Goal: Check status: Check status

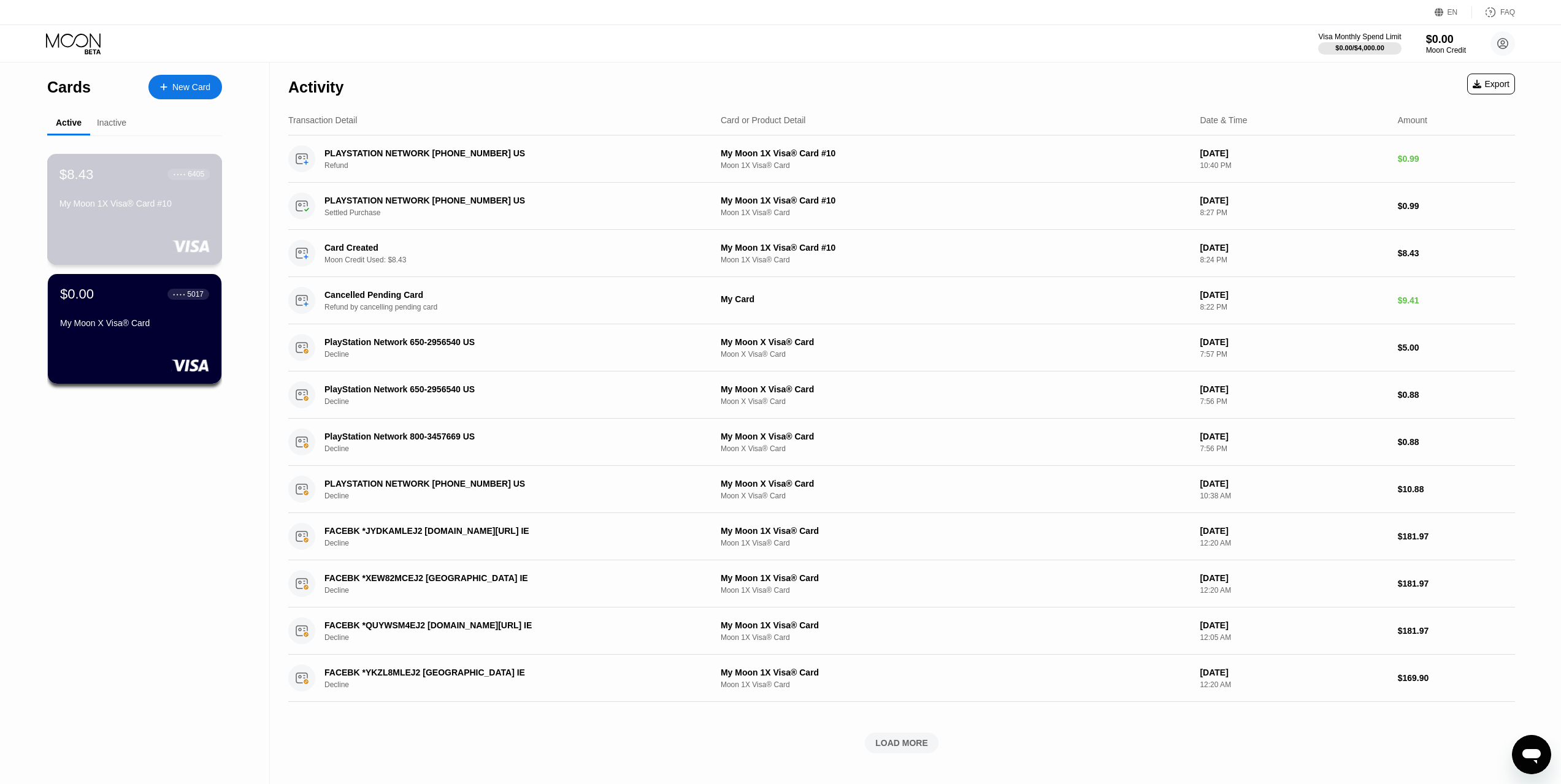
click at [164, 239] on div "$8.43 ● ● ● ● 6405 My Moon 1X Visa® Card #10" at bounding box center [135, 209] width 175 height 111
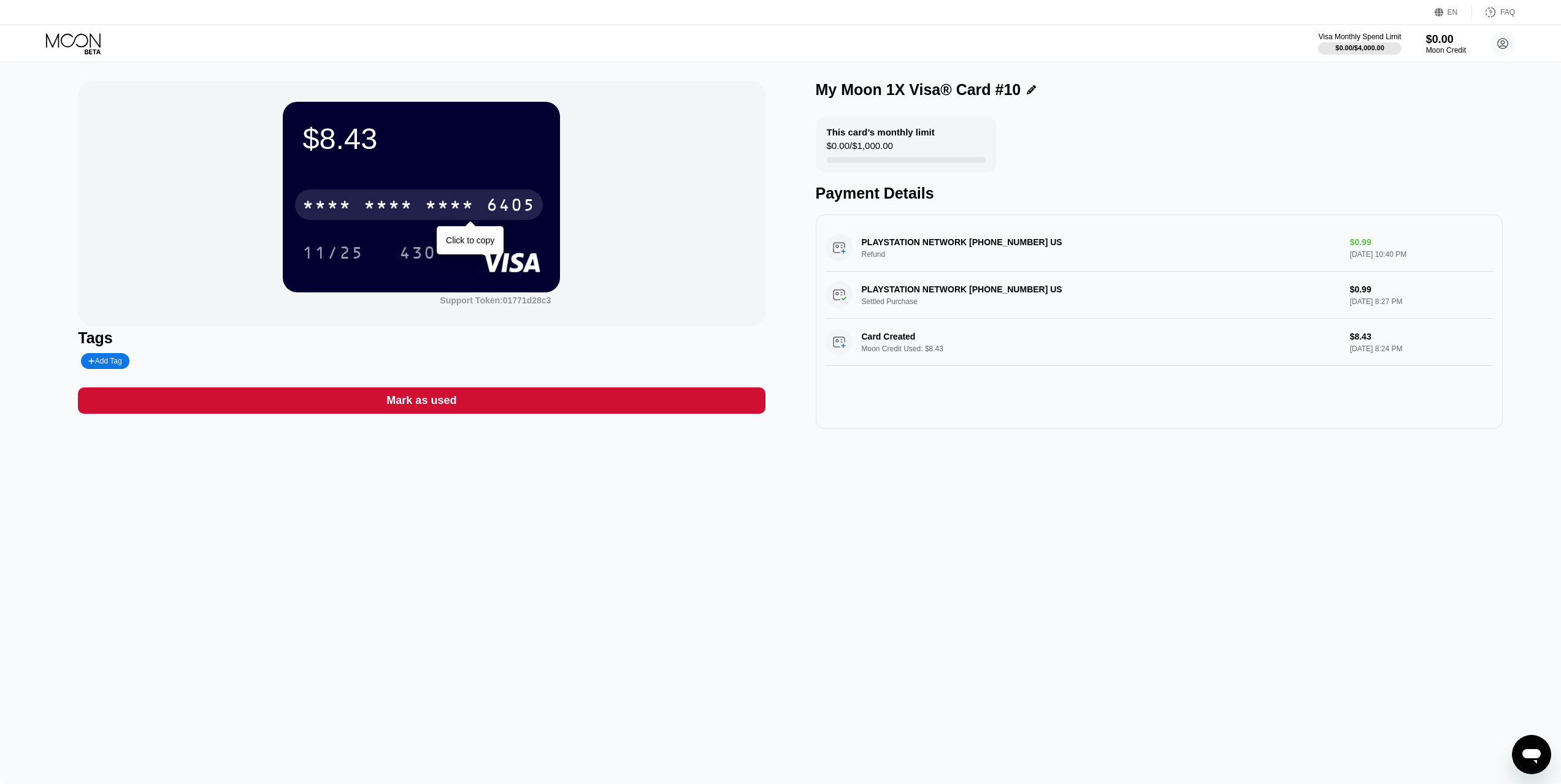
click at [469, 216] on div "* * * *" at bounding box center [449, 206] width 49 height 19
click at [472, 212] on div "2198" at bounding box center [449, 206] width 49 height 19
click at [430, 212] on div "* * * *" at bounding box center [449, 206] width 49 height 19
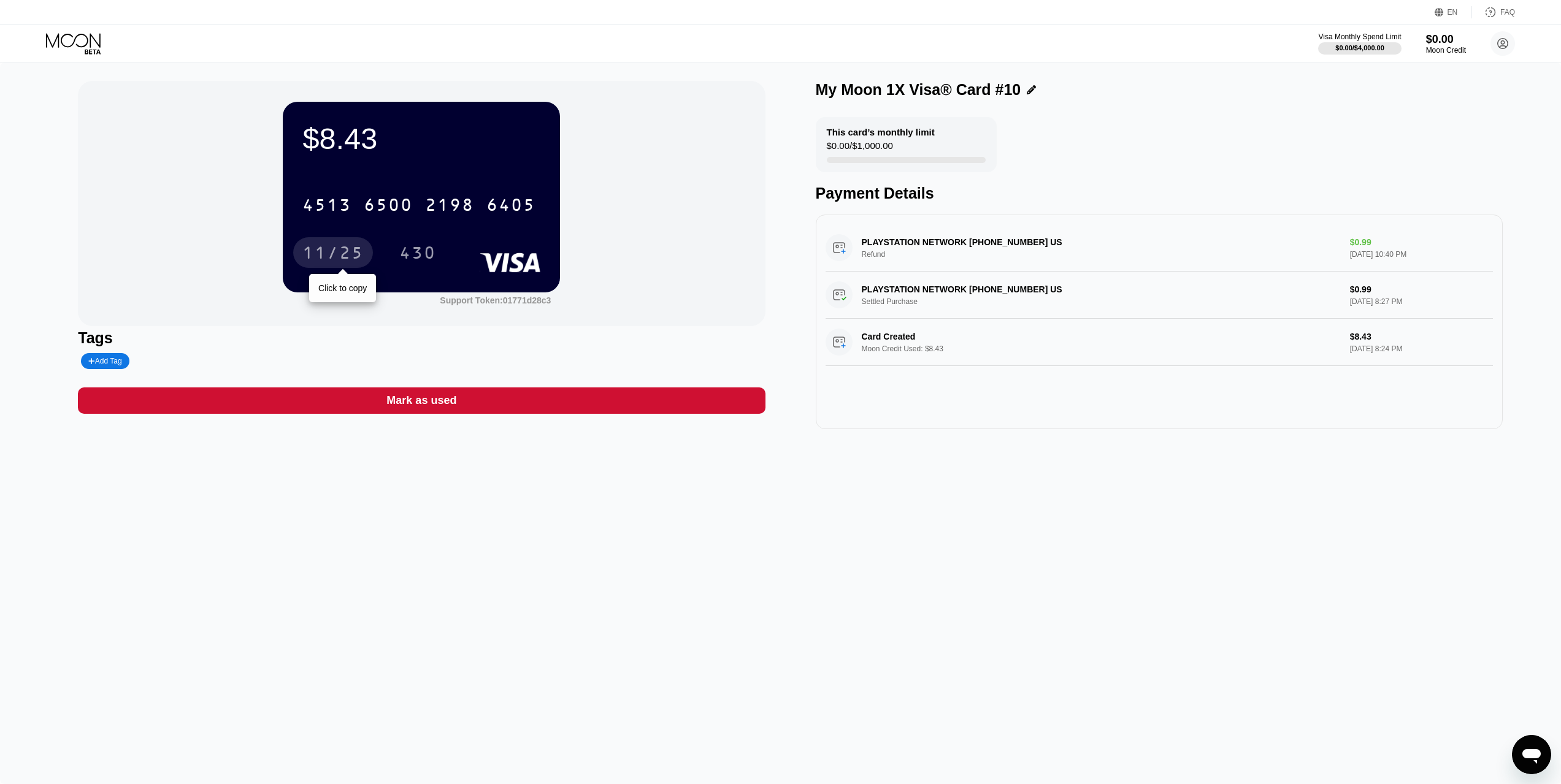
click at [332, 264] on div "11/25" at bounding box center [333, 254] width 61 height 19
click at [411, 252] on div "430" at bounding box center [417, 254] width 37 height 19
click at [328, 158] on div "$8.43 * * * * * * * * * * * * 6405 11/25 430" at bounding box center [421, 196] width 277 height 190
click at [334, 143] on div "$8.43" at bounding box center [421, 138] width 238 height 34
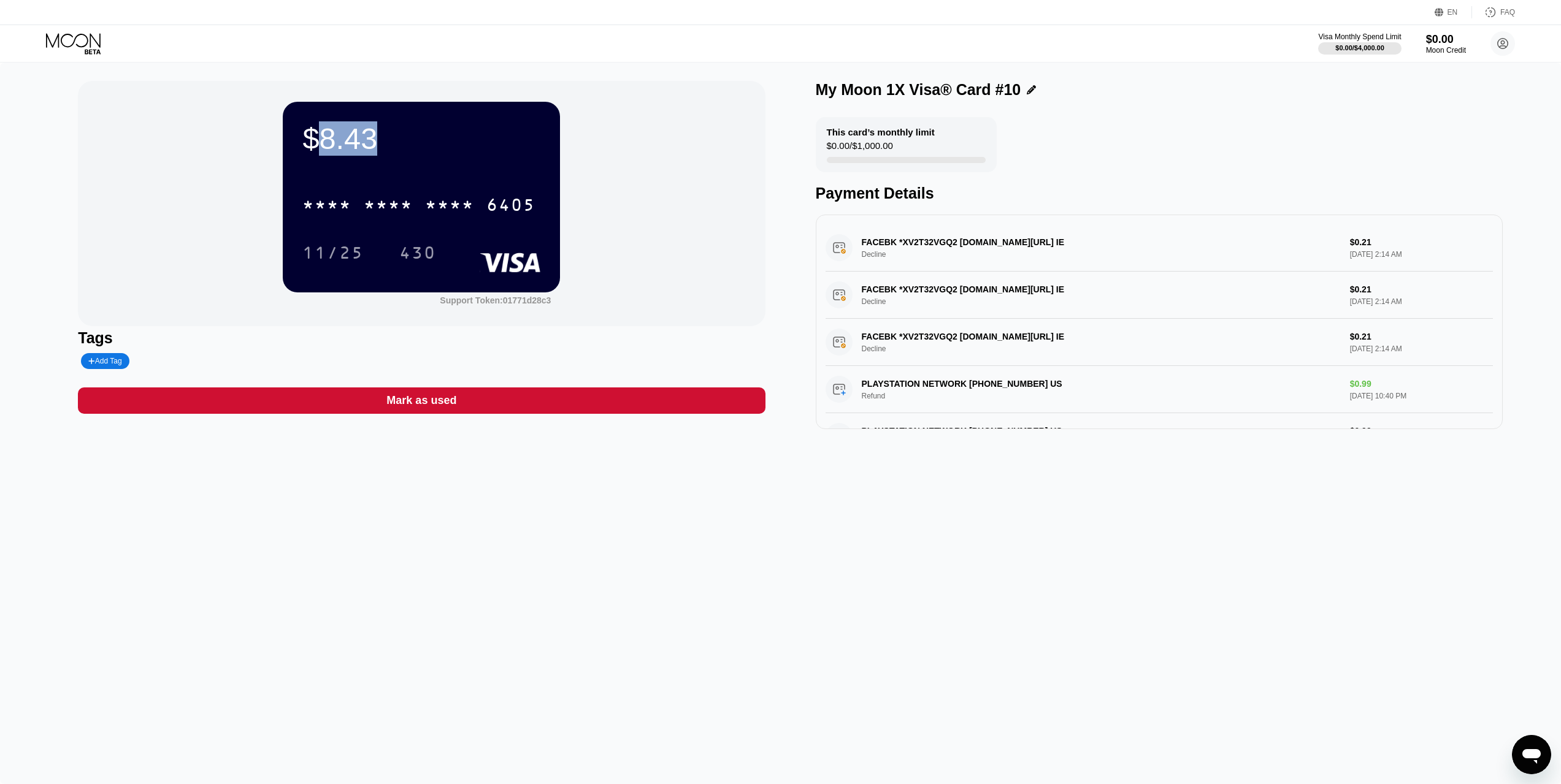
click at [334, 143] on div "$8.43" at bounding box center [421, 138] width 238 height 34
copy div "$8.43"
click at [1163, 558] on div "$8.43 * * * * * * * * * * * * 6405 11/25 430 Support Token: 01771d28c3 Tags Add…" at bounding box center [780, 423] width 1561 height 722
click at [77, 32] on div "Visa Monthly Spend Limit $0.00 / $4,000.00 $0.00 Moon Credit abdotantawya@gmail…" at bounding box center [780, 43] width 1561 height 37
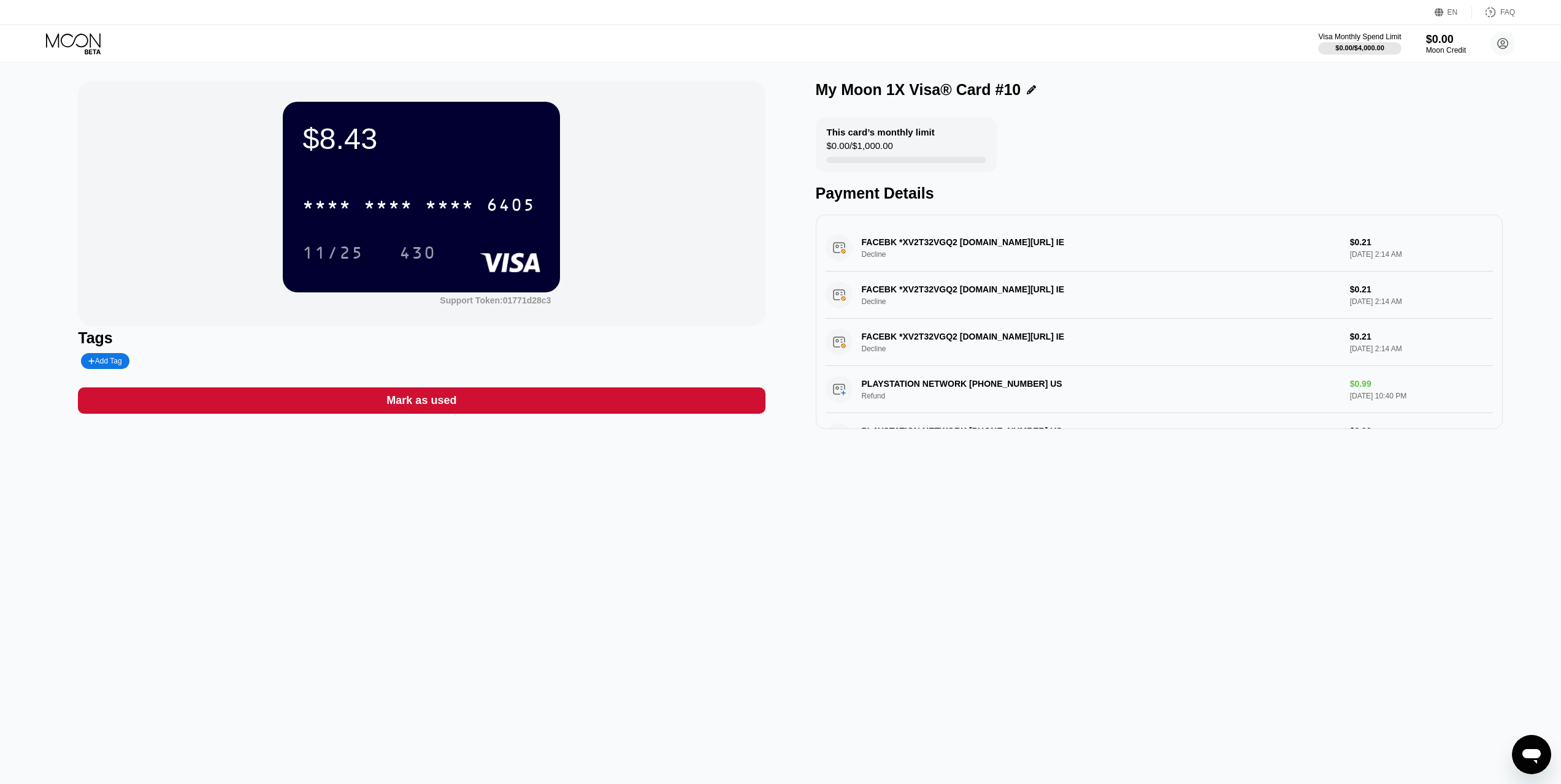
click at [80, 38] on icon at bounding box center [74, 44] width 57 height 21
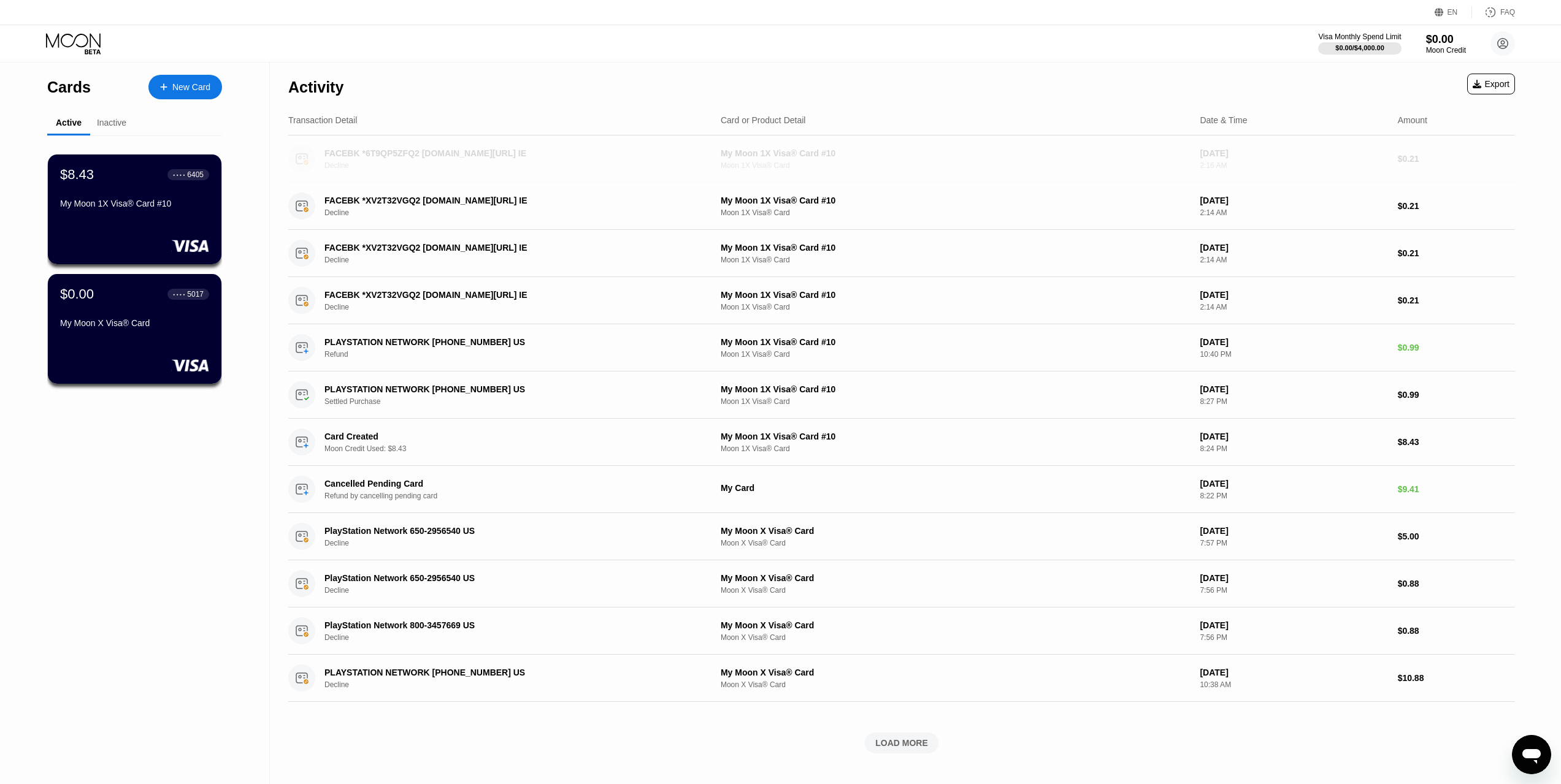
click at [666, 167] on div "Decline" at bounding box center [514, 166] width 380 height 9
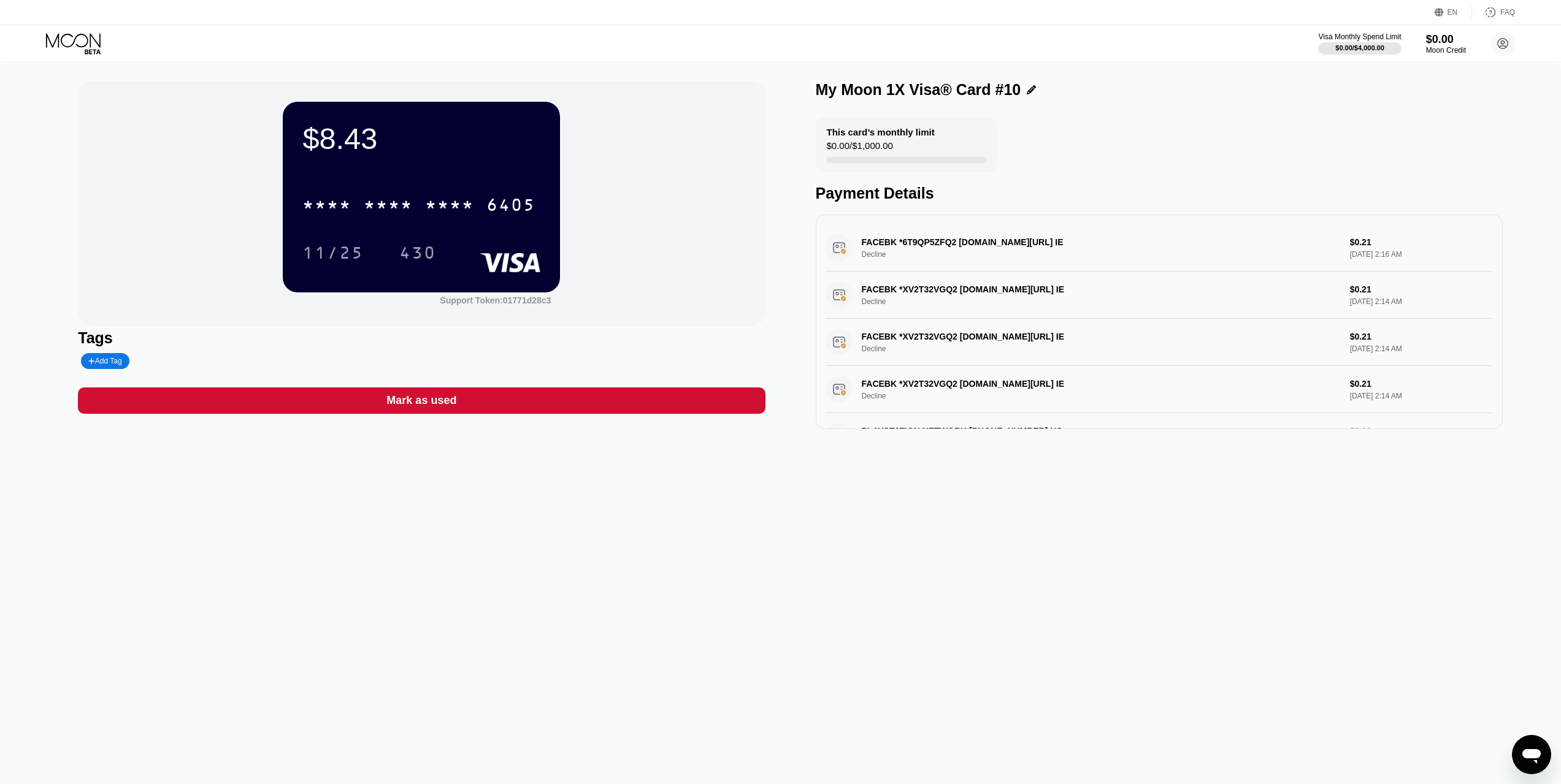
click at [398, 178] on div "$8.43 * * * * * * * * * * * * 6405 11/25 430" at bounding box center [421, 196] width 277 height 190
click at [398, 200] on div "* * * *" at bounding box center [388, 206] width 49 height 19
click at [423, 203] on div "[CREDIT_CARD_NUMBER]" at bounding box center [418, 204] width 247 height 31
click at [431, 256] on div "430" at bounding box center [417, 254] width 37 height 19
click at [465, 201] on div "* * * *" at bounding box center [449, 206] width 49 height 19
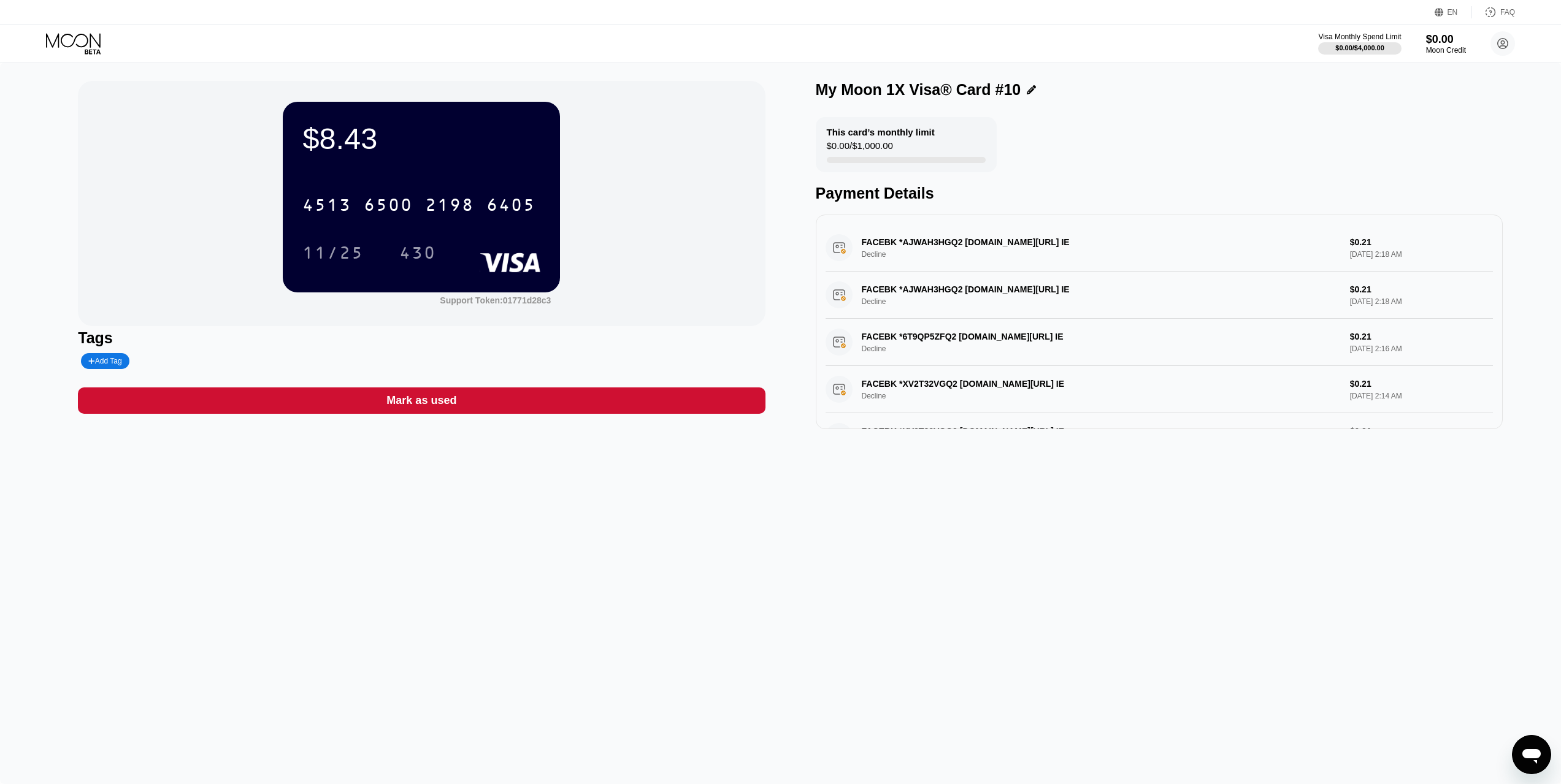
click at [417, 259] on div "430" at bounding box center [417, 254] width 37 height 19
drag, startPoint x: 77, startPoint y: 34, endPoint x: 231, endPoint y: 54, distance: 155.3
click at [77, 33] on icon at bounding box center [74, 44] width 57 height 21
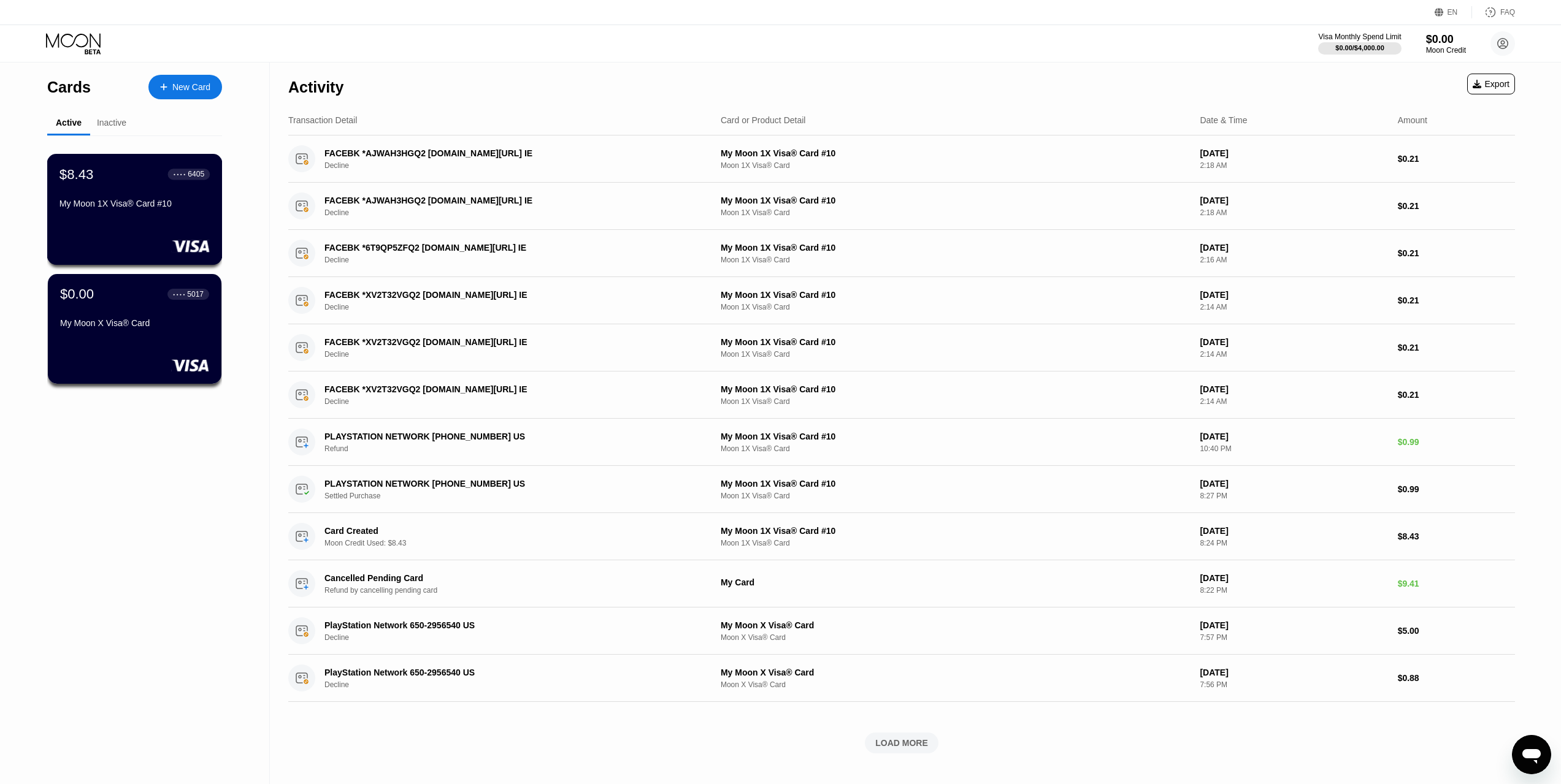
click at [170, 198] on div "$8.43 ● ● ● ● 6405 My Moon 1X Visa® Card #10" at bounding box center [134, 190] width 150 height 47
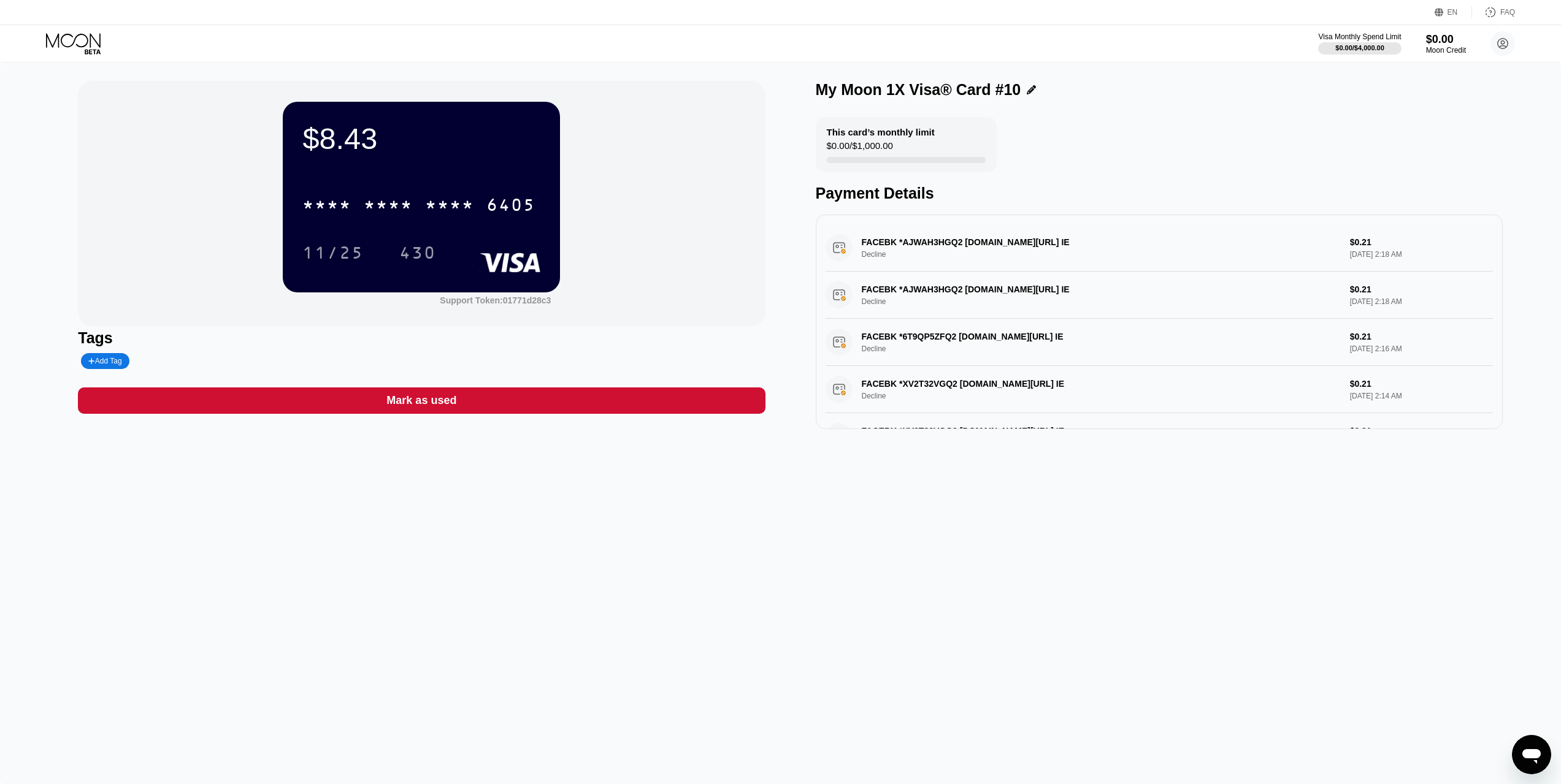
click at [728, 576] on div "$8.43 * * * * * * * * * * * * 6405 11/25 430 Support Token: 01771d28c3 Tags Add…" at bounding box center [780, 423] width 1561 height 722
click at [454, 206] on div "* * * *" at bounding box center [449, 206] width 49 height 19
click at [453, 208] on div "2198" at bounding box center [449, 206] width 49 height 19
click at [486, 210] on div "* * * * * * * * * * * * 6405" at bounding box center [418, 204] width 247 height 31
click at [516, 220] on div "[CREDIT_CARD_NUMBER]" at bounding box center [418, 204] width 247 height 31
